Goal: Information Seeking & Learning: Learn about a topic

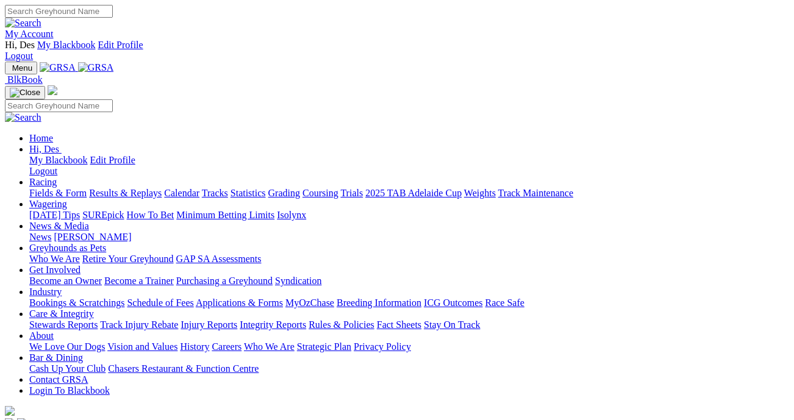
click at [149, 188] on link "Results & Replays" at bounding box center [125, 193] width 73 height 10
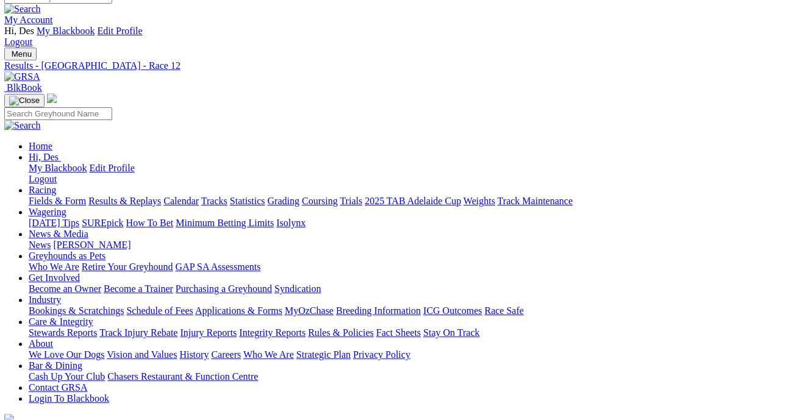
scroll to position [15, 1]
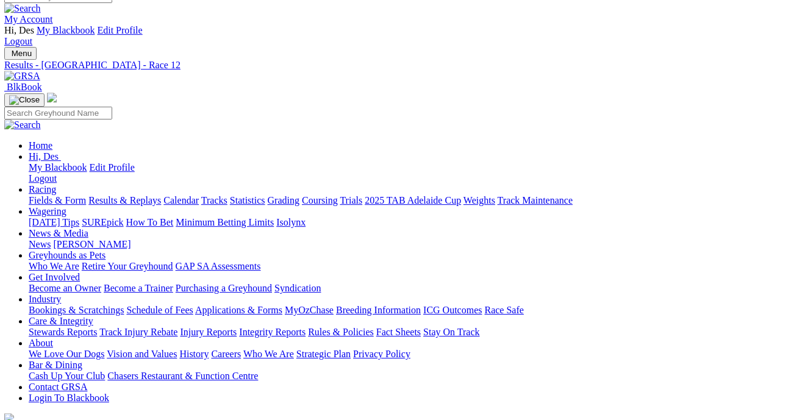
click at [65, 195] on link "Fields & Form" at bounding box center [57, 200] width 57 height 10
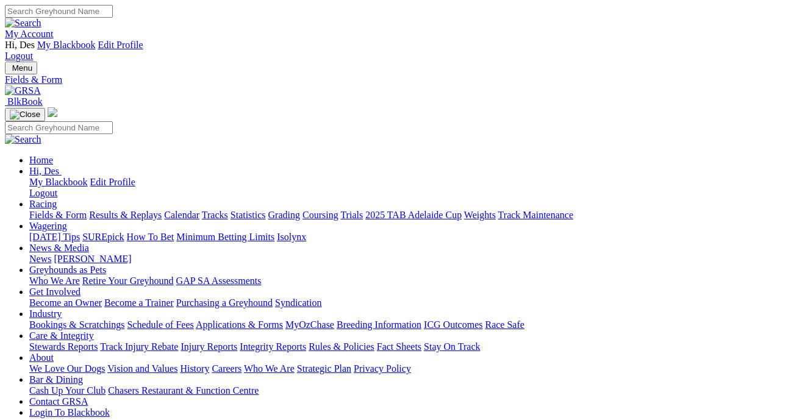
click at [46, 210] on link "Fields & Form" at bounding box center [57, 215] width 57 height 10
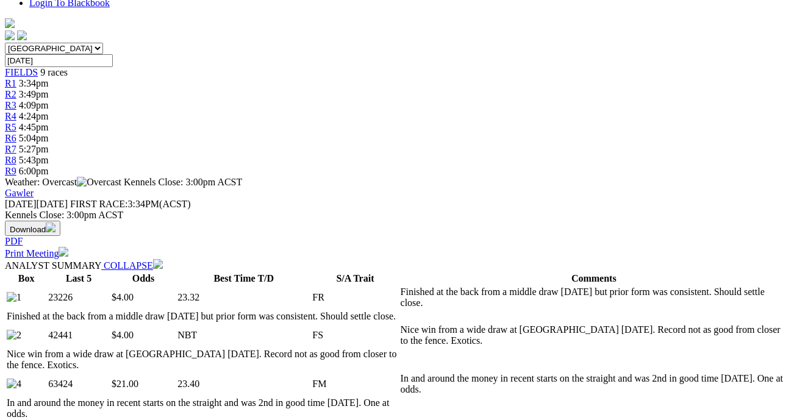
scroll to position [416, 0]
